Goal: Task Accomplishment & Management: Complete application form

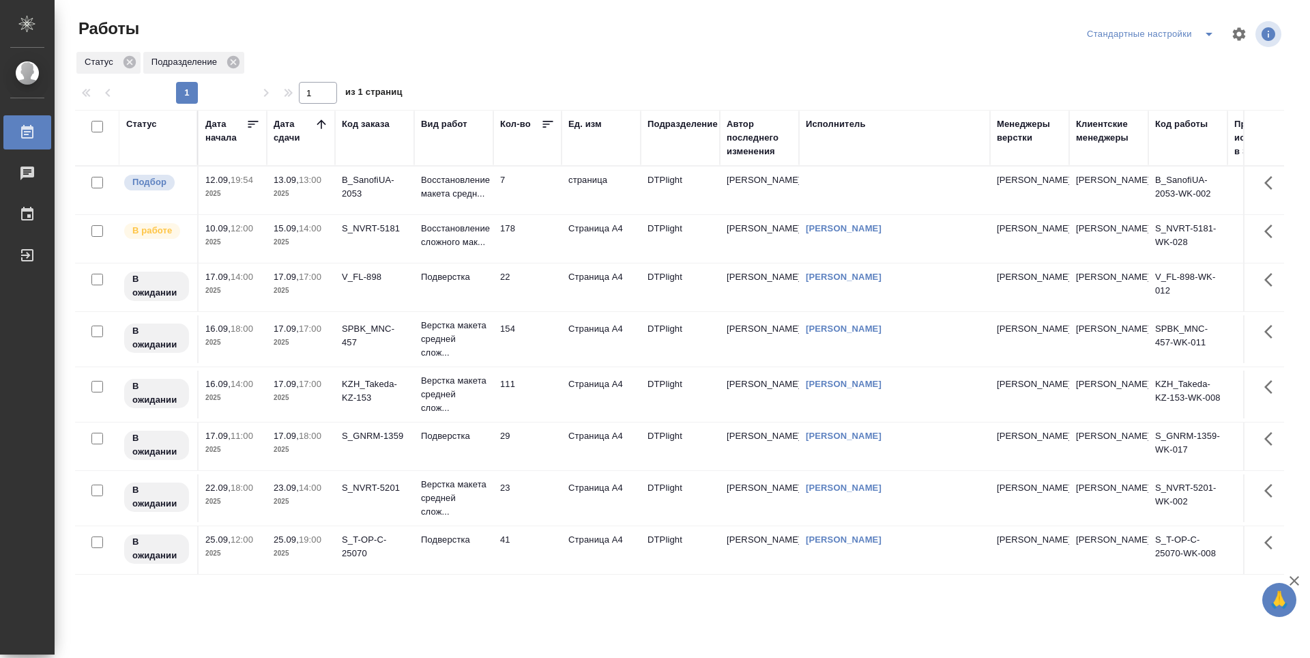
click at [536, 242] on td "178" at bounding box center [527, 239] width 68 height 48
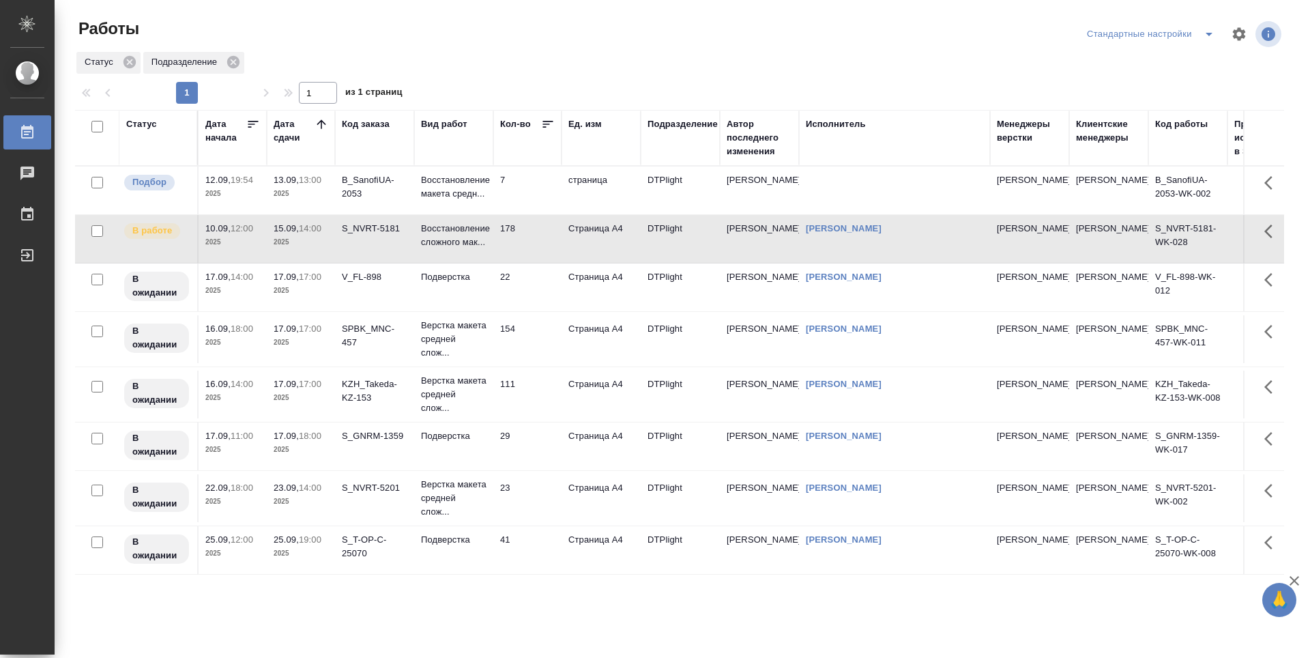
click at [531, 194] on td "7" at bounding box center [527, 190] width 68 height 48
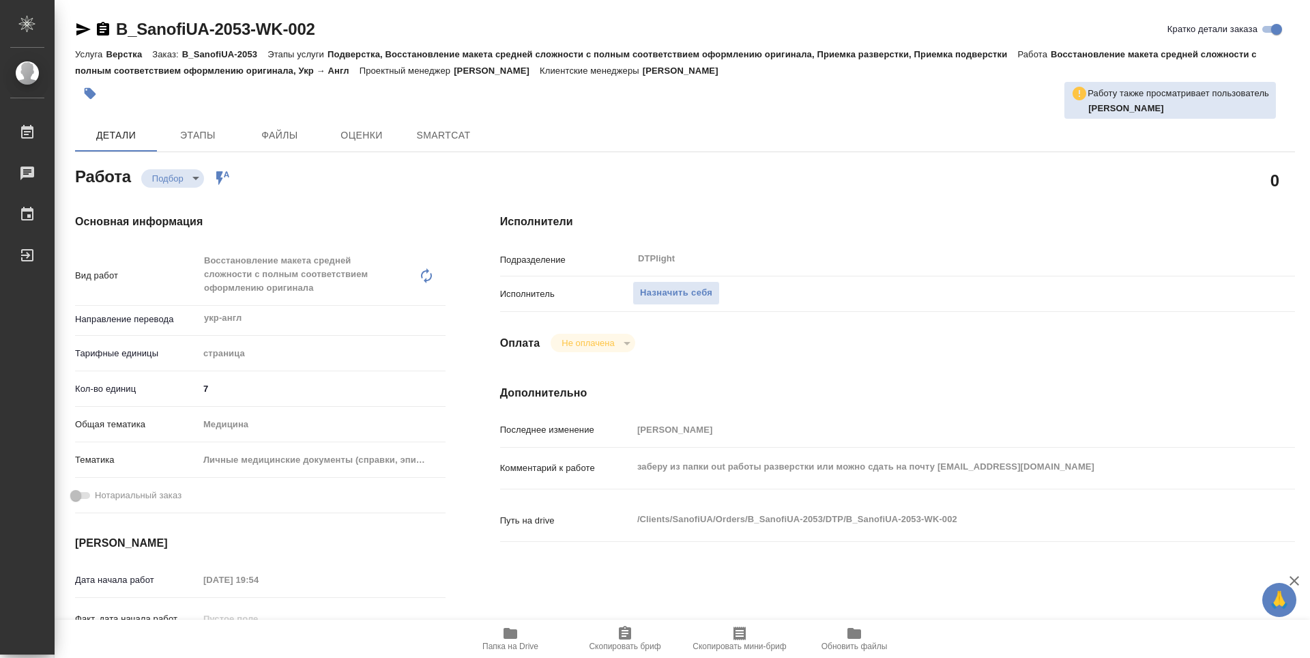
type textarea "x"
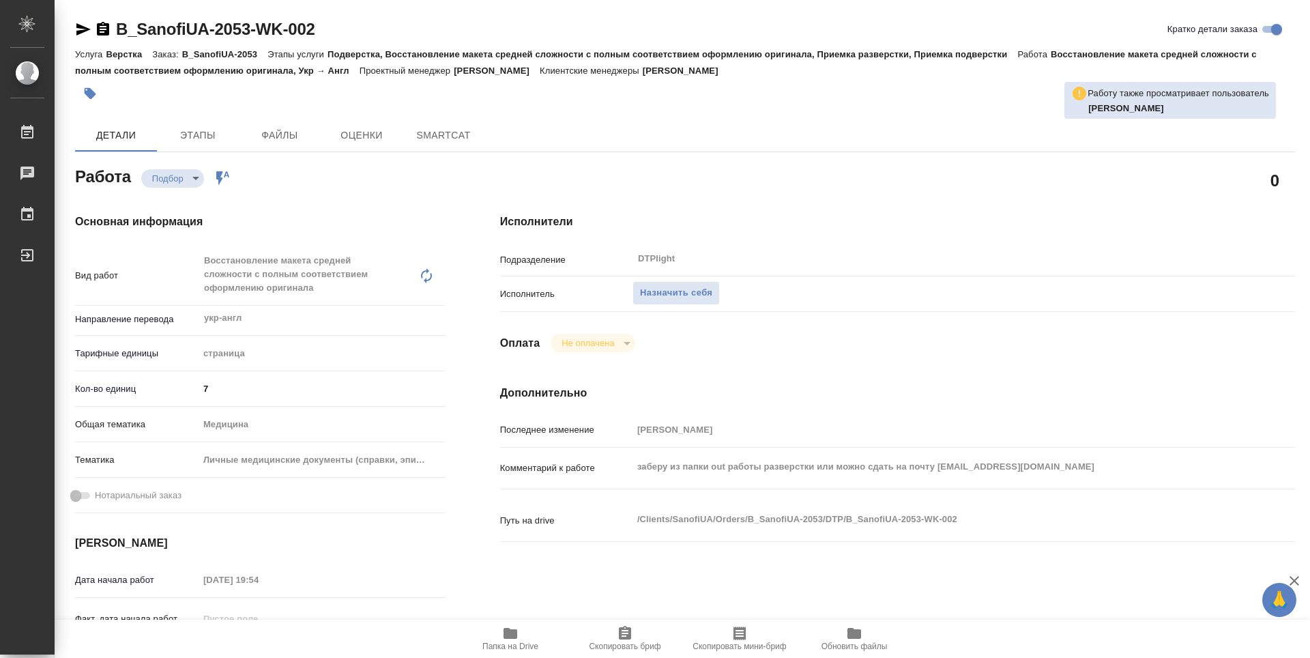
type textarea "x"
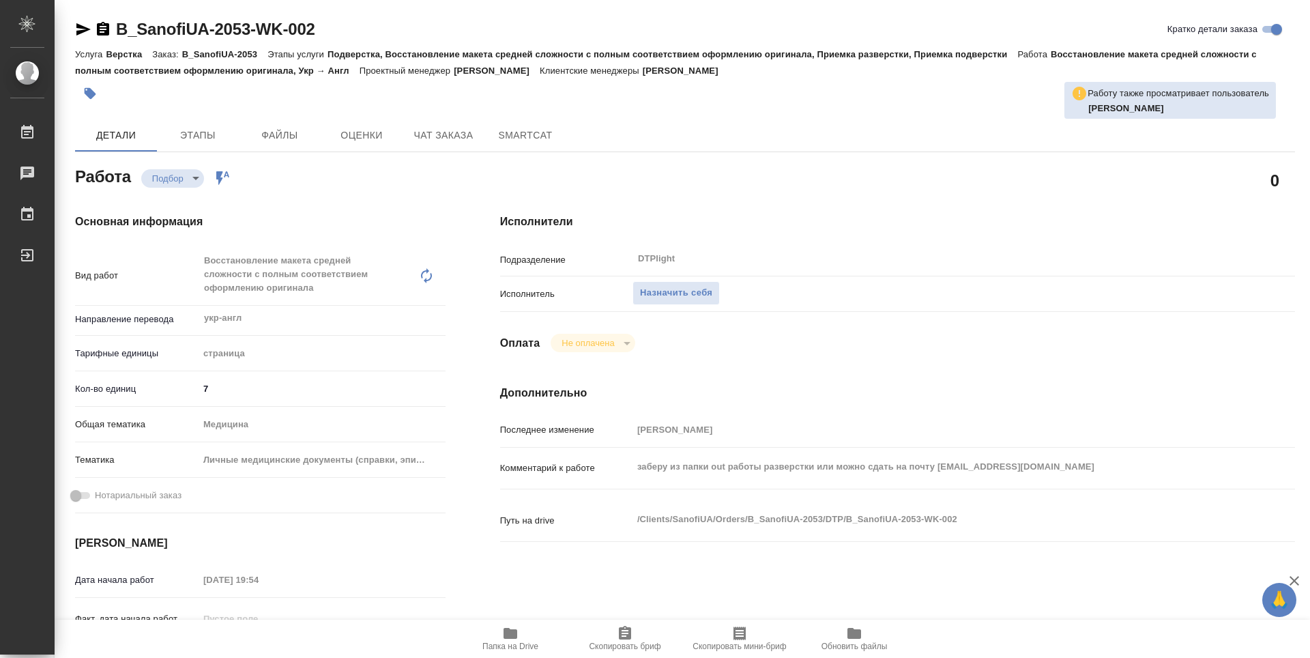
click at [512, 638] on icon "button" at bounding box center [510, 633] width 14 height 11
type textarea "x"
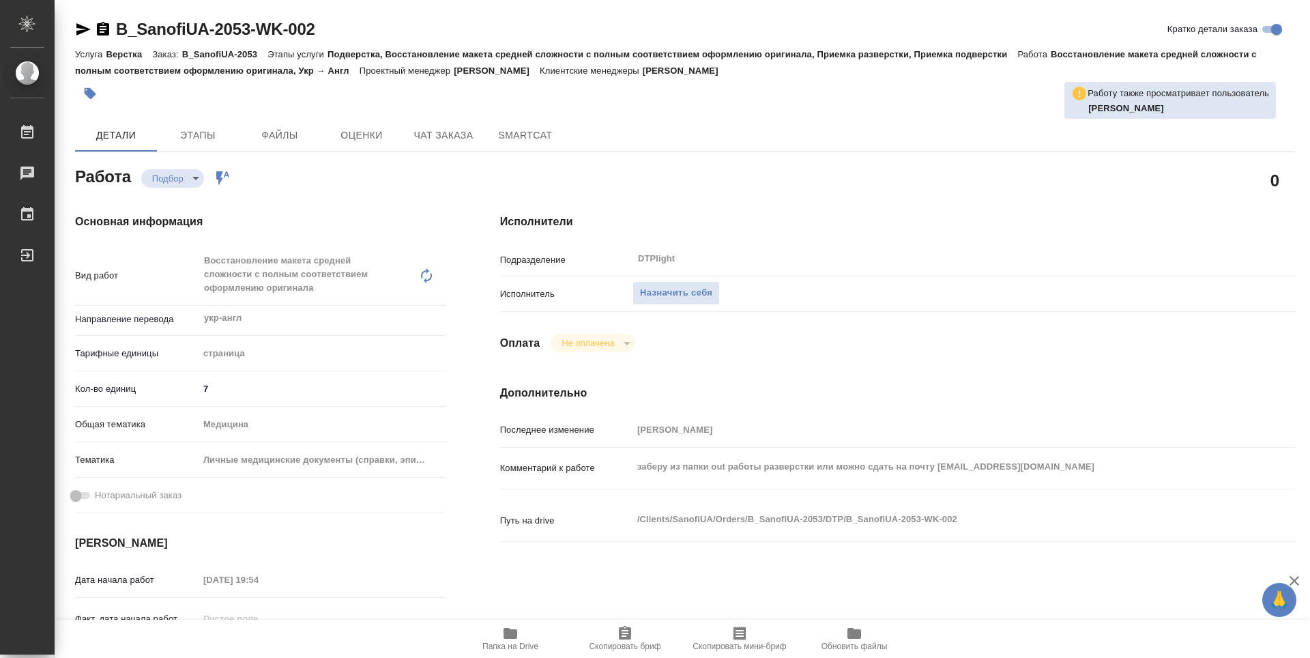
type textarea "x"
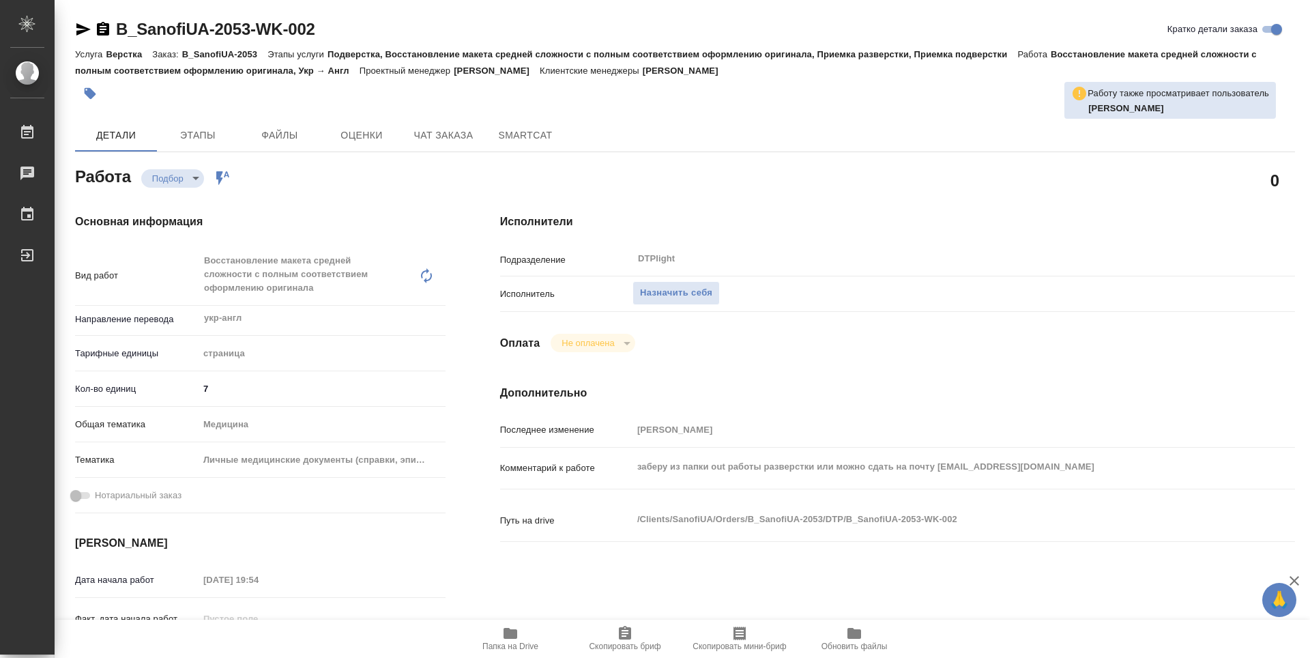
type textarea "x"
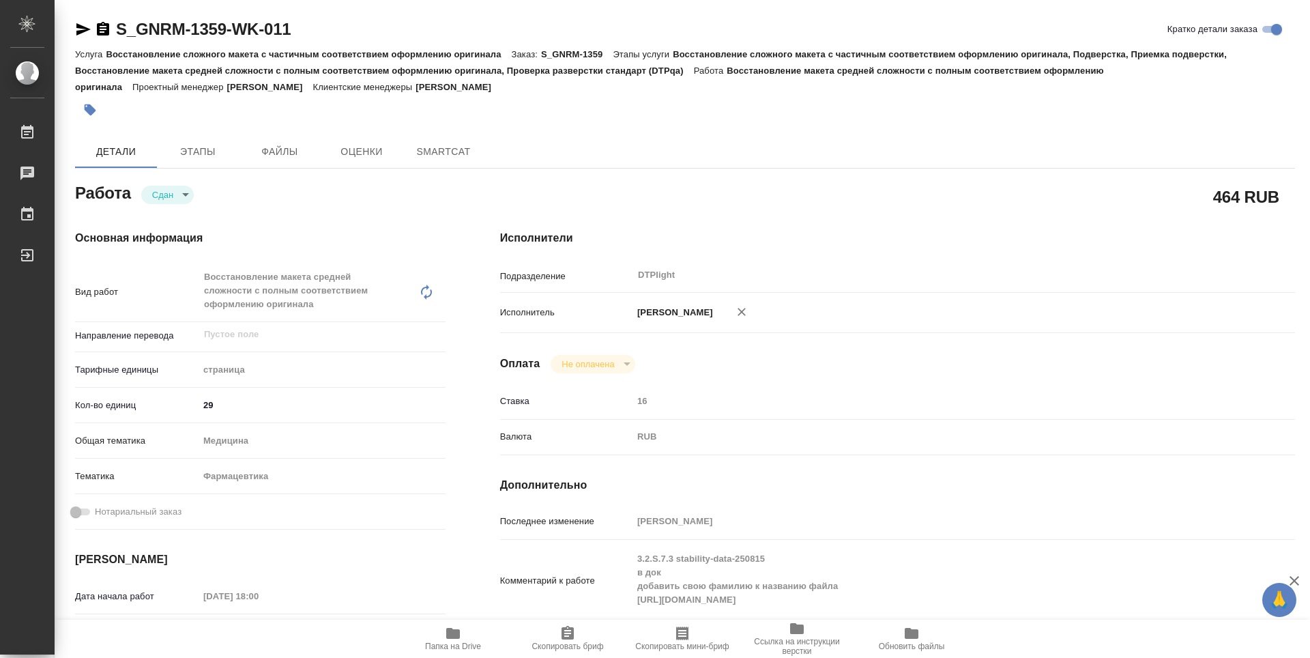
type textarea "x"
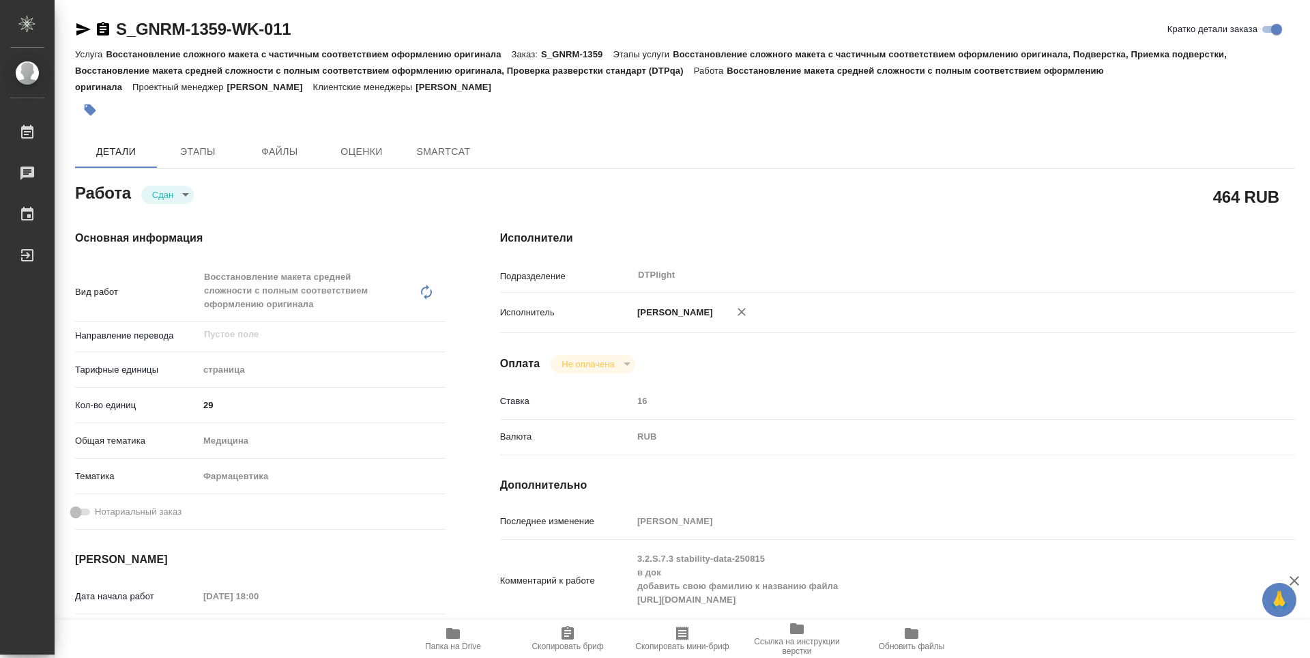
type textarea "x"
